Goal: Entertainment & Leisure: Consume media (video, audio)

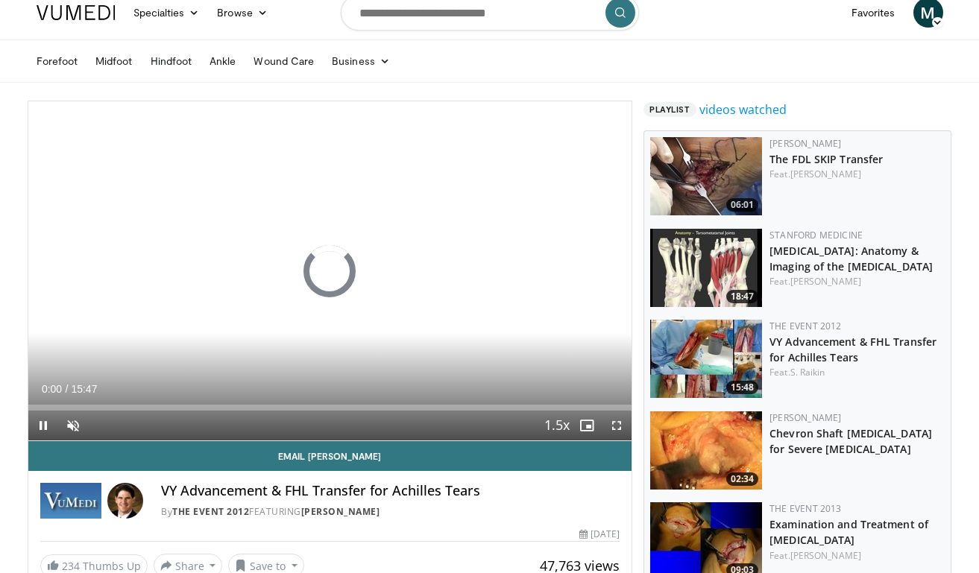
scroll to position [16, 0]
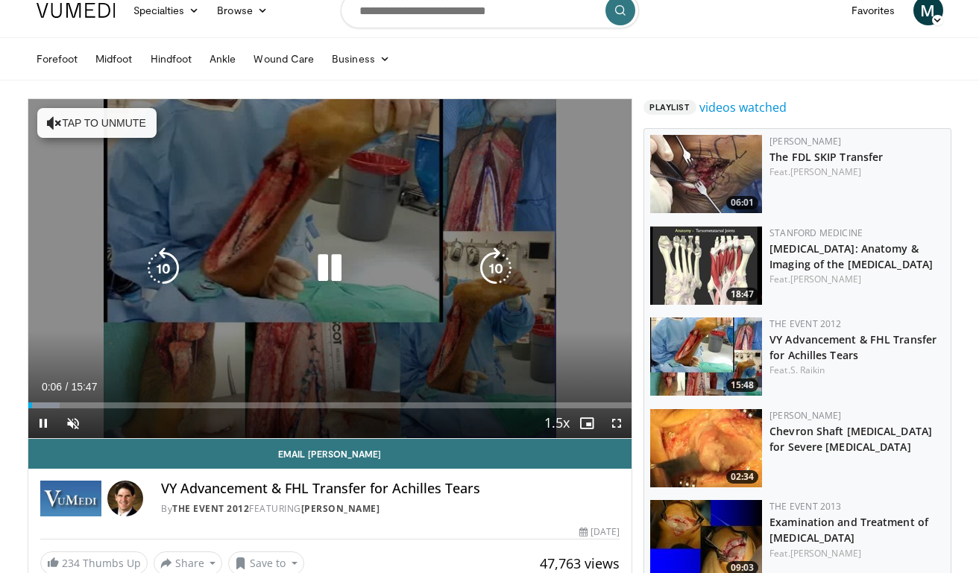
click at [303, 400] on div "Loaded : 5.22% 00:06 07:11" at bounding box center [330, 401] width 604 height 14
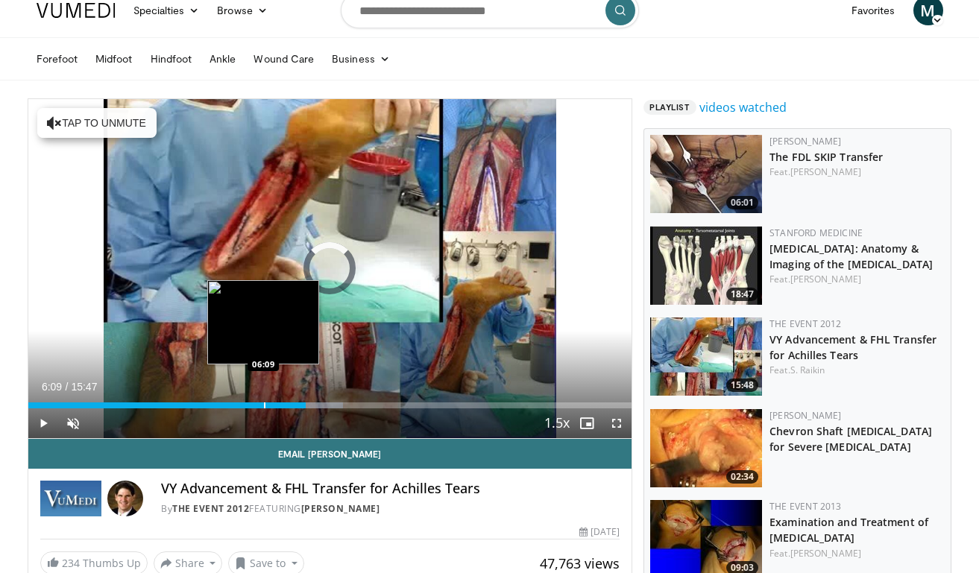
click at [264, 402] on div "Progress Bar" at bounding box center [264, 405] width 1 height 6
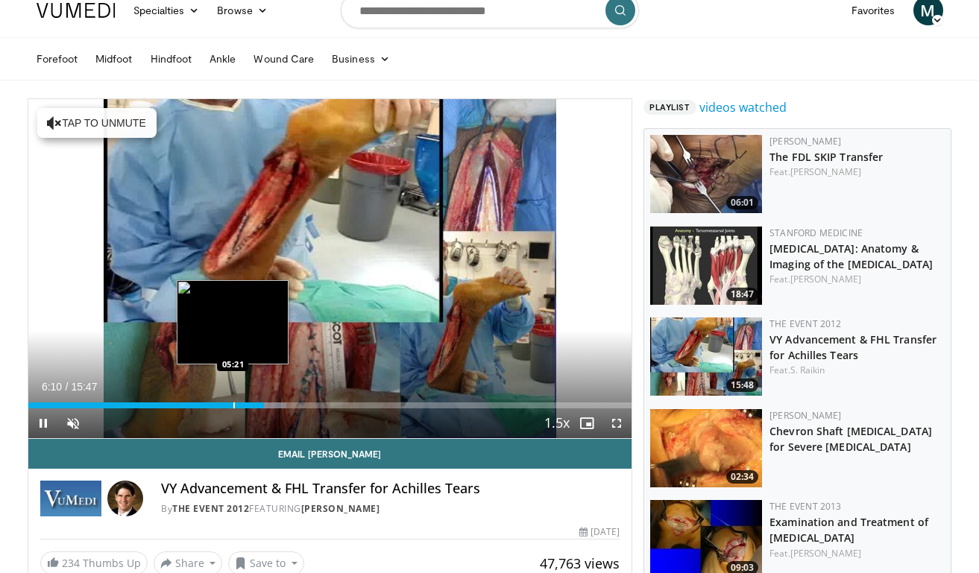
click at [233, 402] on div "Progress Bar" at bounding box center [233, 405] width 1 height 6
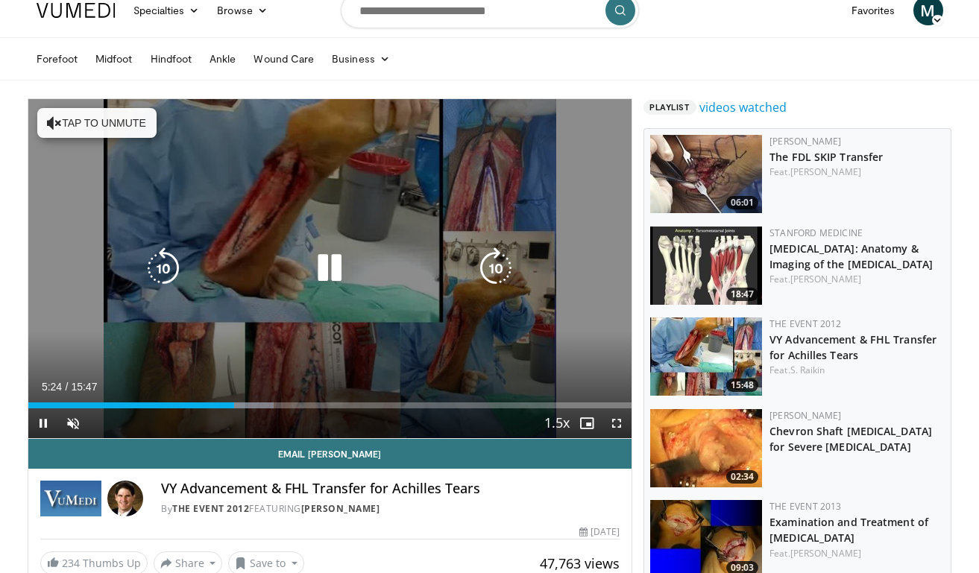
click at [145, 241] on div "10 seconds Tap to unmute" at bounding box center [330, 268] width 604 height 339
click at [81, 127] on button "Tap to unmute" at bounding box center [96, 123] width 119 height 30
click at [336, 276] on icon "Video Player" at bounding box center [330, 268] width 42 height 42
